Goal: Find specific page/section: Find specific page/section

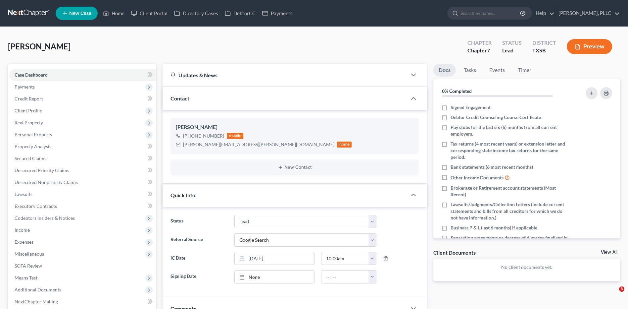
select select "14"
select select "4"
click at [119, 15] on link "Home" at bounding box center [114, 13] width 28 height 12
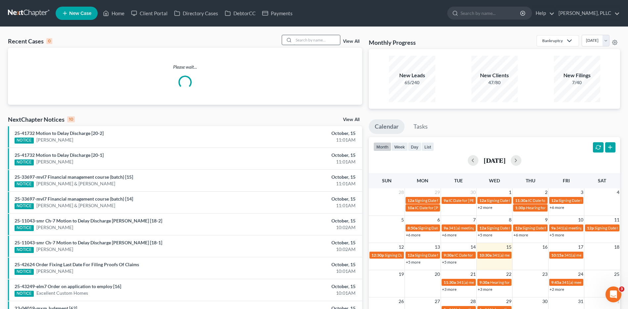
click at [312, 40] on input "search" at bounding box center [317, 40] width 46 height 10
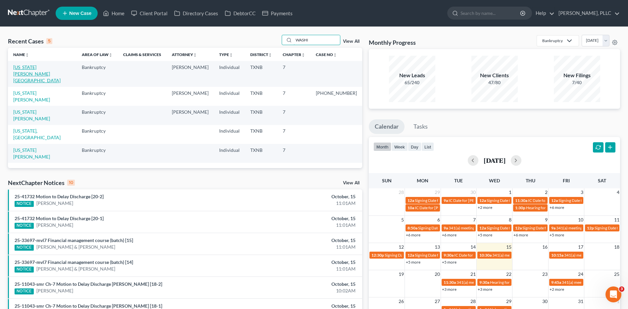
type input "WASHI"
click at [45, 70] on link "Washington, Kendra" at bounding box center [36, 73] width 47 height 19
select select "6"
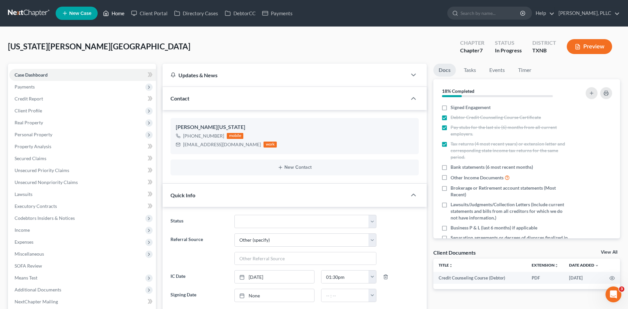
click at [120, 11] on link "Home" at bounding box center [114, 13] width 28 height 12
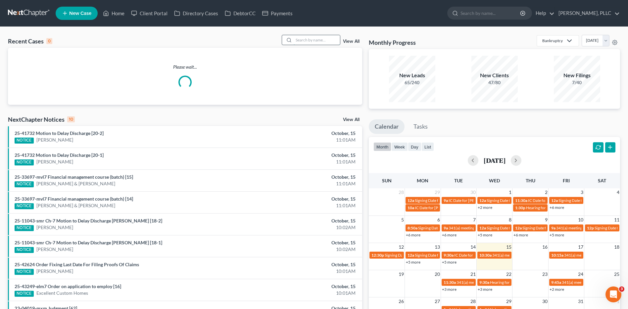
click at [304, 38] on input "search" at bounding box center [317, 40] width 46 height 10
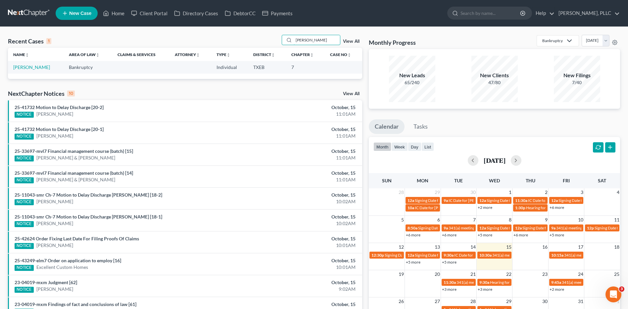
type input "MOSLEY"
click at [38, 68] on link "Mosley, Justin" at bounding box center [31, 67] width 37 height 6
select select "3"
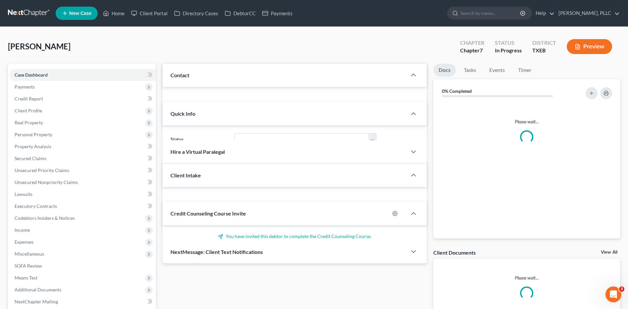
click at [38, 68] on div "Case Dashboard Payments Invoices Payments Payments Credit Report Client Profile…" at bounding box center [82, 188] width 148 height 249
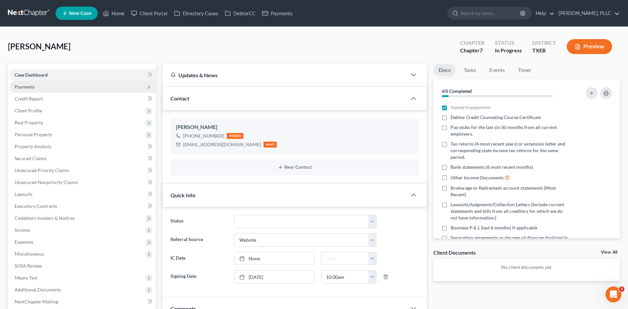
click at [25, 88] on span "Payments" at bounding box center [25, 87] width 20 height 6
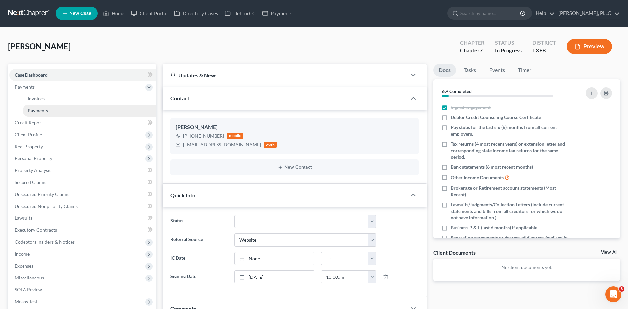
click at [41, 113] on link "Payments" at bounding box center [89, 111] width 133 height 12
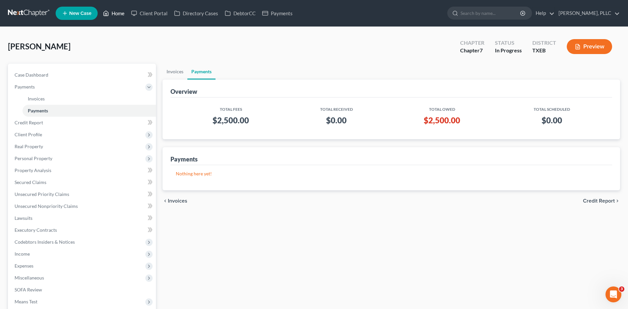
click at [116, 12] on link "Home" at bounding box center [114, 13] width 28 height 12
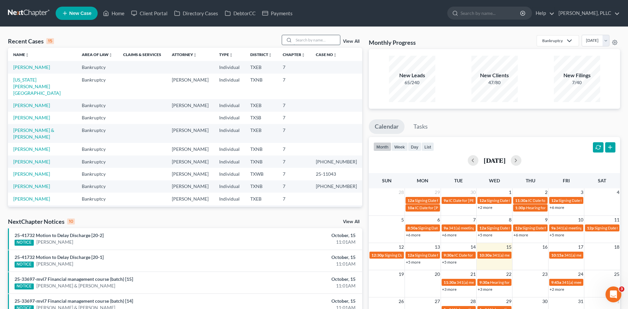
click at [301, 38] on input "search" at bounding box center [317, 40] width 46 height 10
click at [38, 68] on link "Mosley, Justin" at bounding box center [31, 67] width 37 height 6
select select "3"
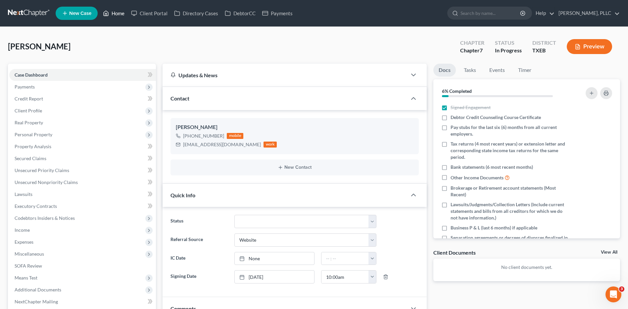
click at [117, 15] on link "Home" at bounding box center [114, 13] width 28 height 12
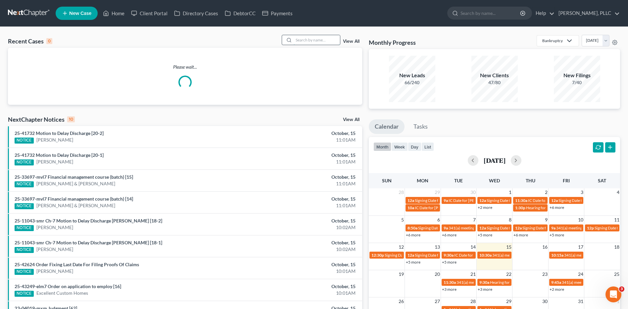
click at [323, 37] on input "search" at bounding box center [317, 40] width 46 height 10
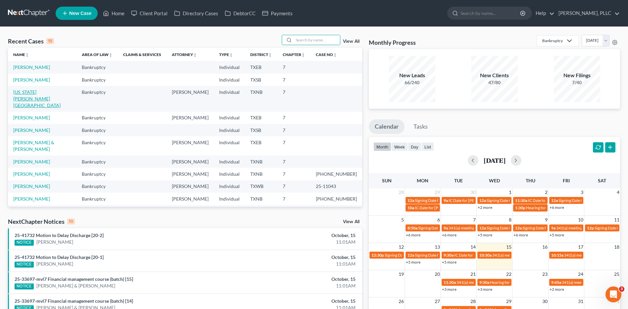
click at [27, 93] on link "Washington, Kendra" at bounding box center [36, 98] width 47 height 19
select select "6"
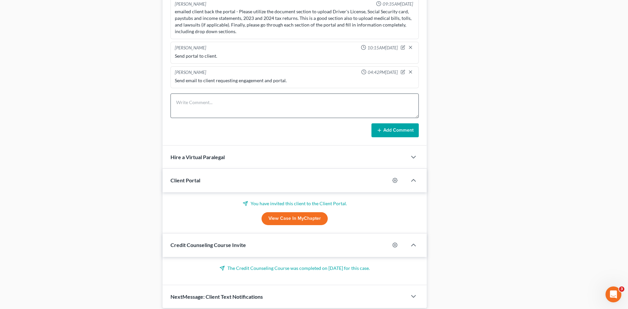
scroll to position [389, 0]
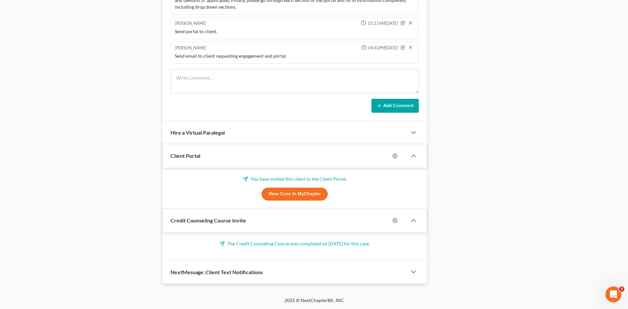
click at [289, 195] on link "View Case in MyChapter" at bounding box center [295, 193] width 66 height 13
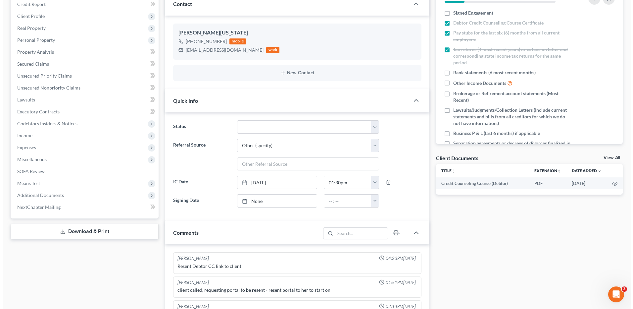
scroll to position [0, 0]
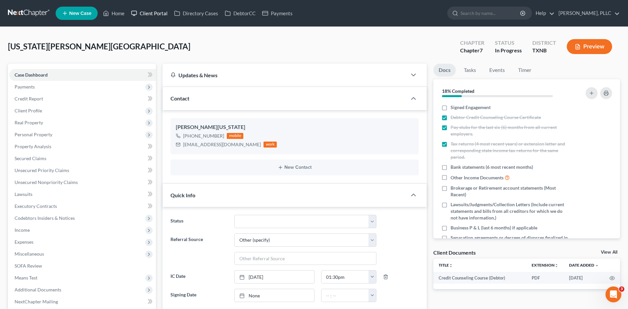
click at [159, 14] on link "Client Portal" at bounding box center [149, 13] width 43 height 12
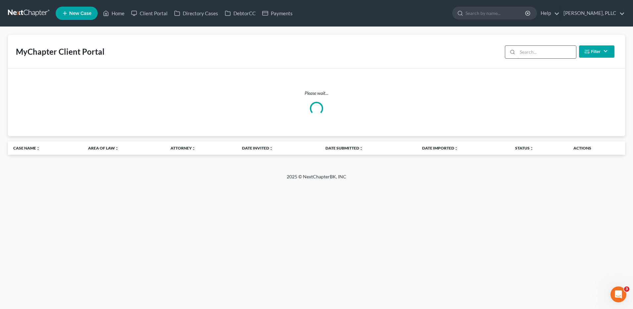
click at [522, 52] on input "search" at bounding box center [546, 52] width 59 height 13
type input "WASHINGTON"
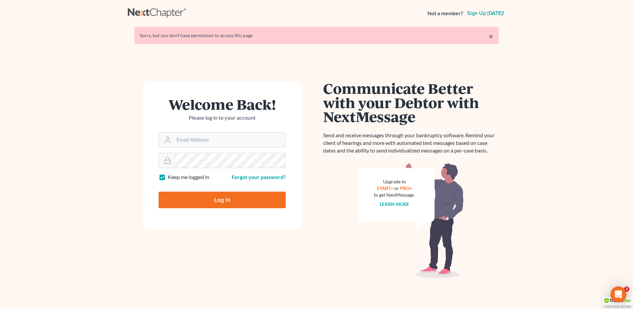
type input "[EMAIL_ADDRESS][DOMAIN_NAME]"
click at [227, 203] on input "Log In" at bounding box center [222, 199] width 127 height 17
type input "Thinking..."
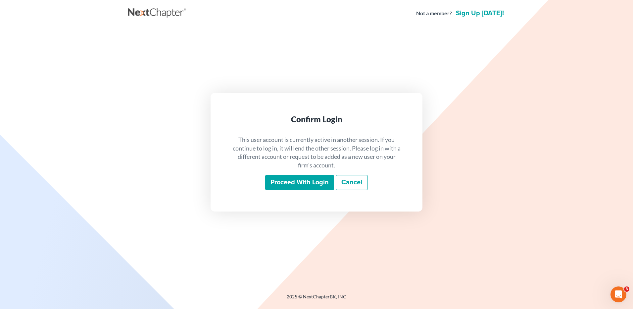
click at [285, 182] on input "Proceed with login" at bounding box center [299, 182] width 69 height 15
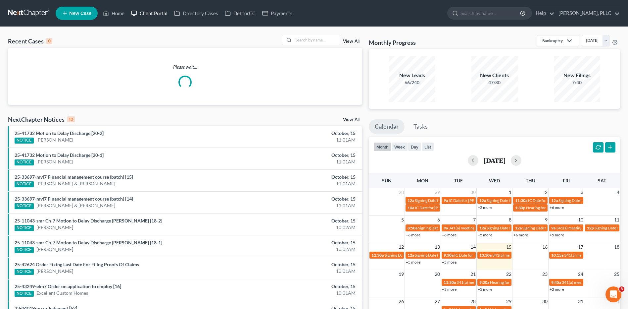
click at [152, 13] on link "Client Portal" at bounding box center [149, 13] width 43 height 12
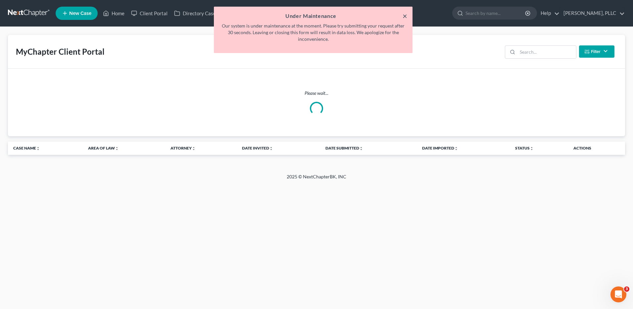
click at [406, 17] on button "×" at bounding box center [405, 16] width 5 height 8
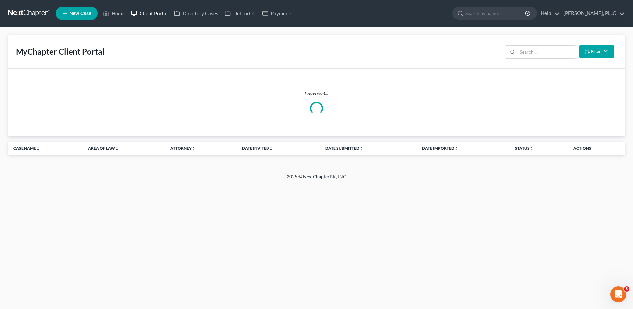
click at [159, 14] on link "Client Portal" at bounding box center [149, 13] width 43 height 12
